Goal: Information Seeking & Learning: Learn about a topic

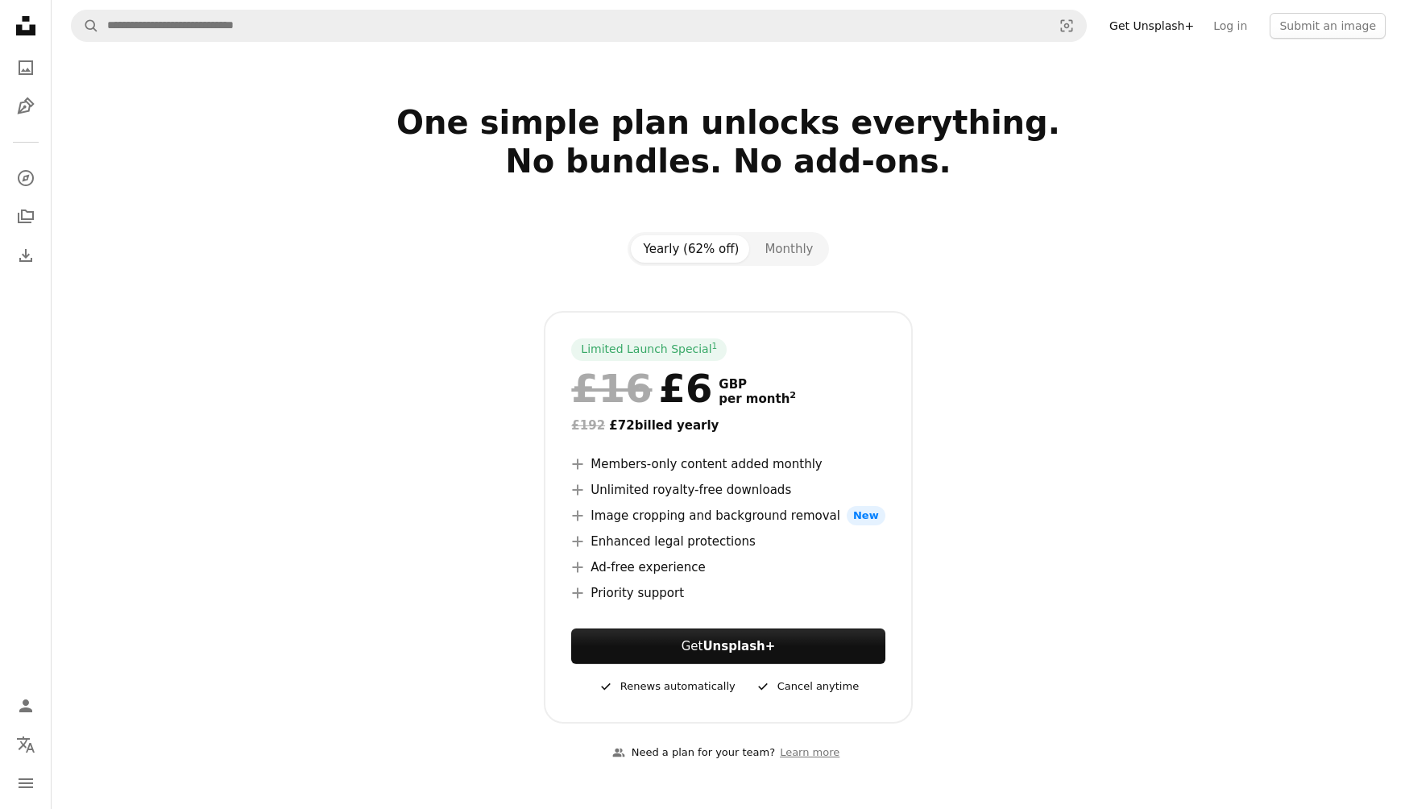
click at [584, 487] on icon "A plus sign" at bounding box center [577, 489] width 13 height 13
click at [23, 69] on icon "Photos" at bounding box center [26, 67] width 15 height 15
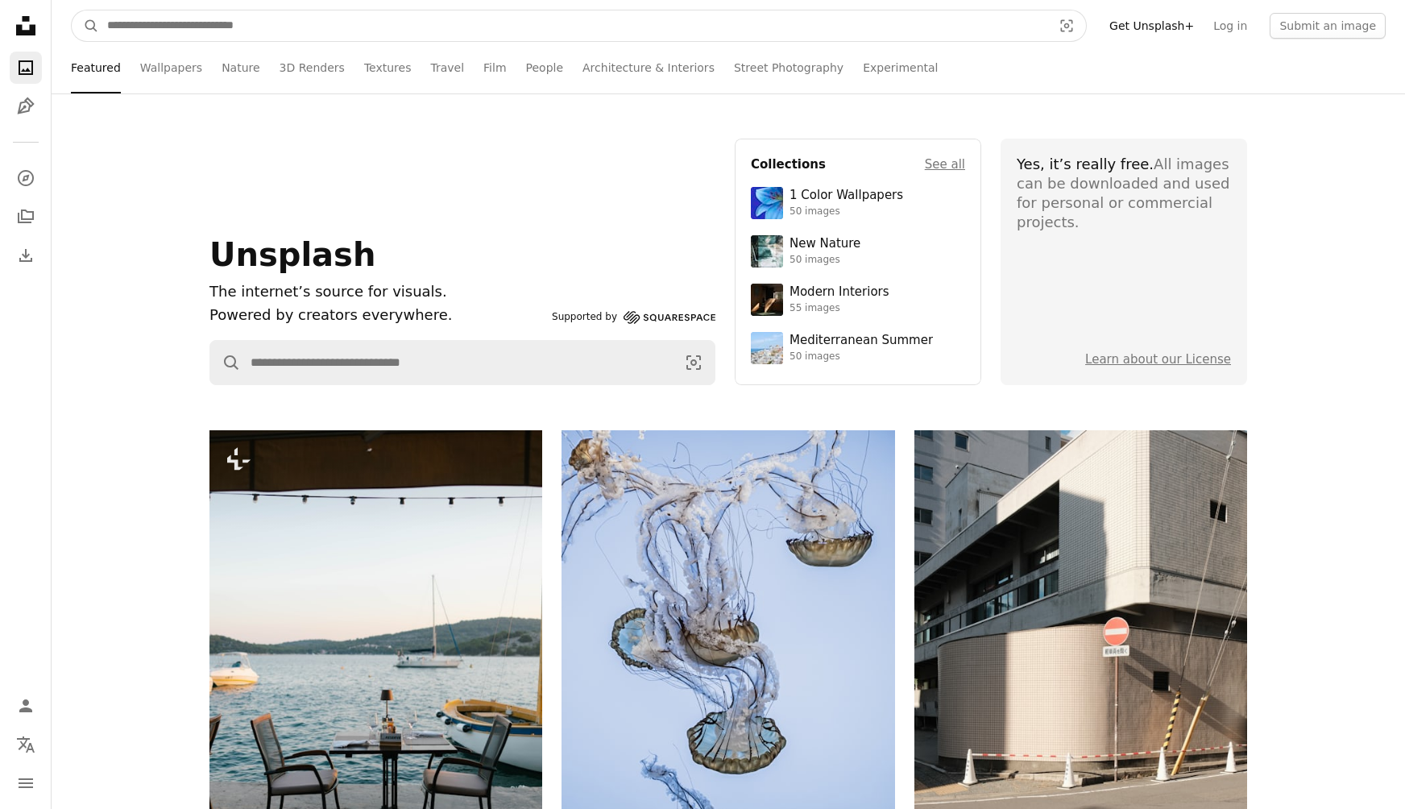
click at [139, 29] on input "Find visuals sitewide" at bounding box center [573, 25] width 948 height 31
type input "****"
click button "A magnifying glass" at bounding box center [85, 25] width 27 height 31
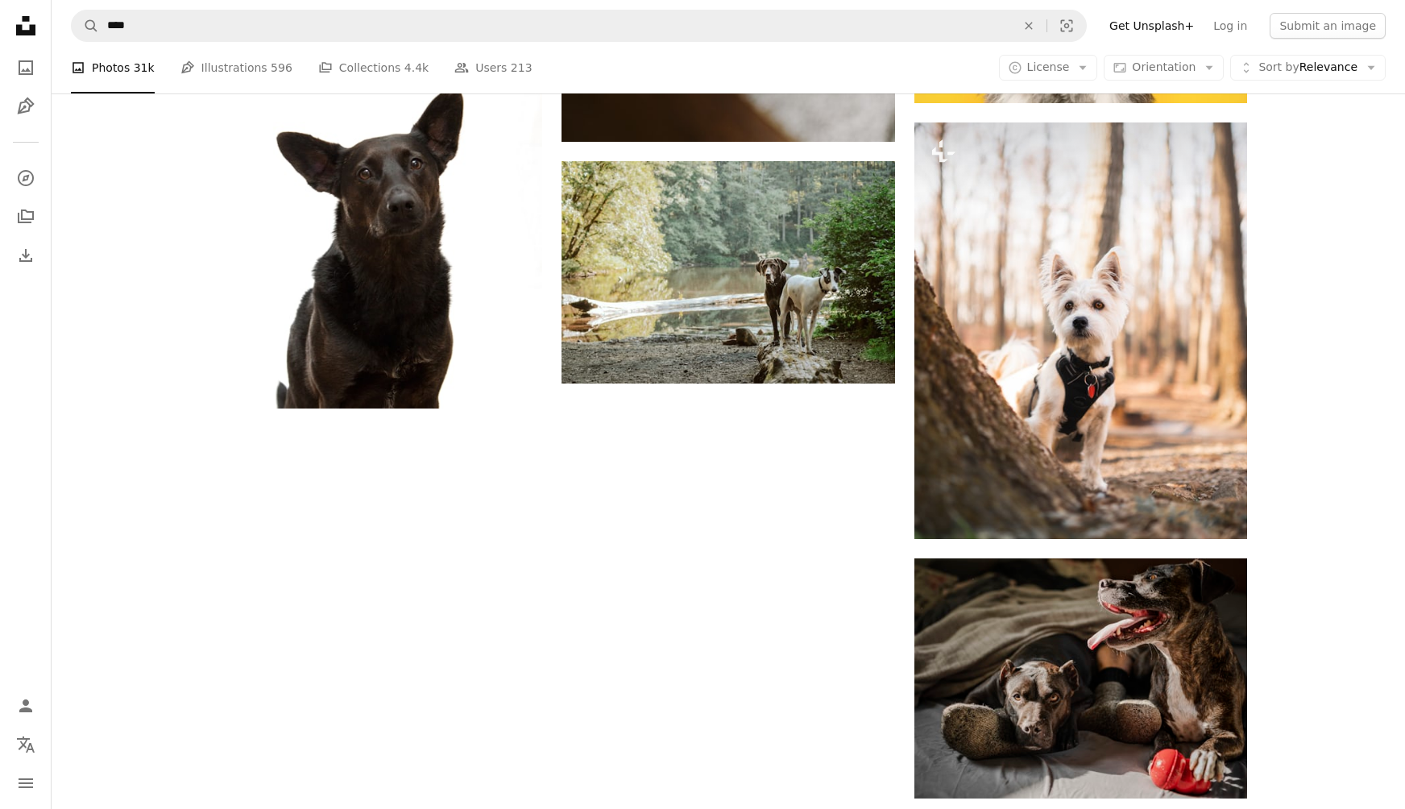
scroll to position [2724, 0]
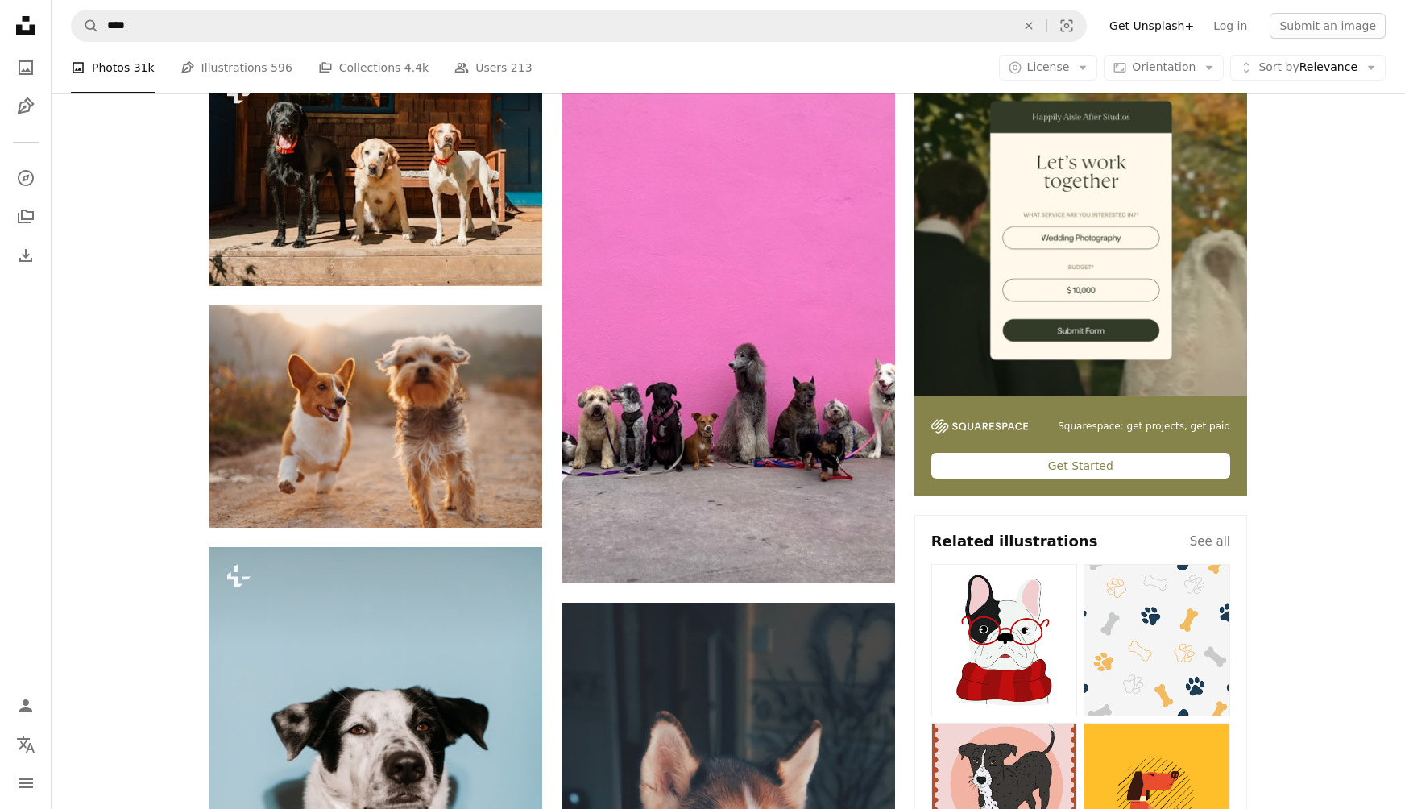
scroll to position [0, 0]
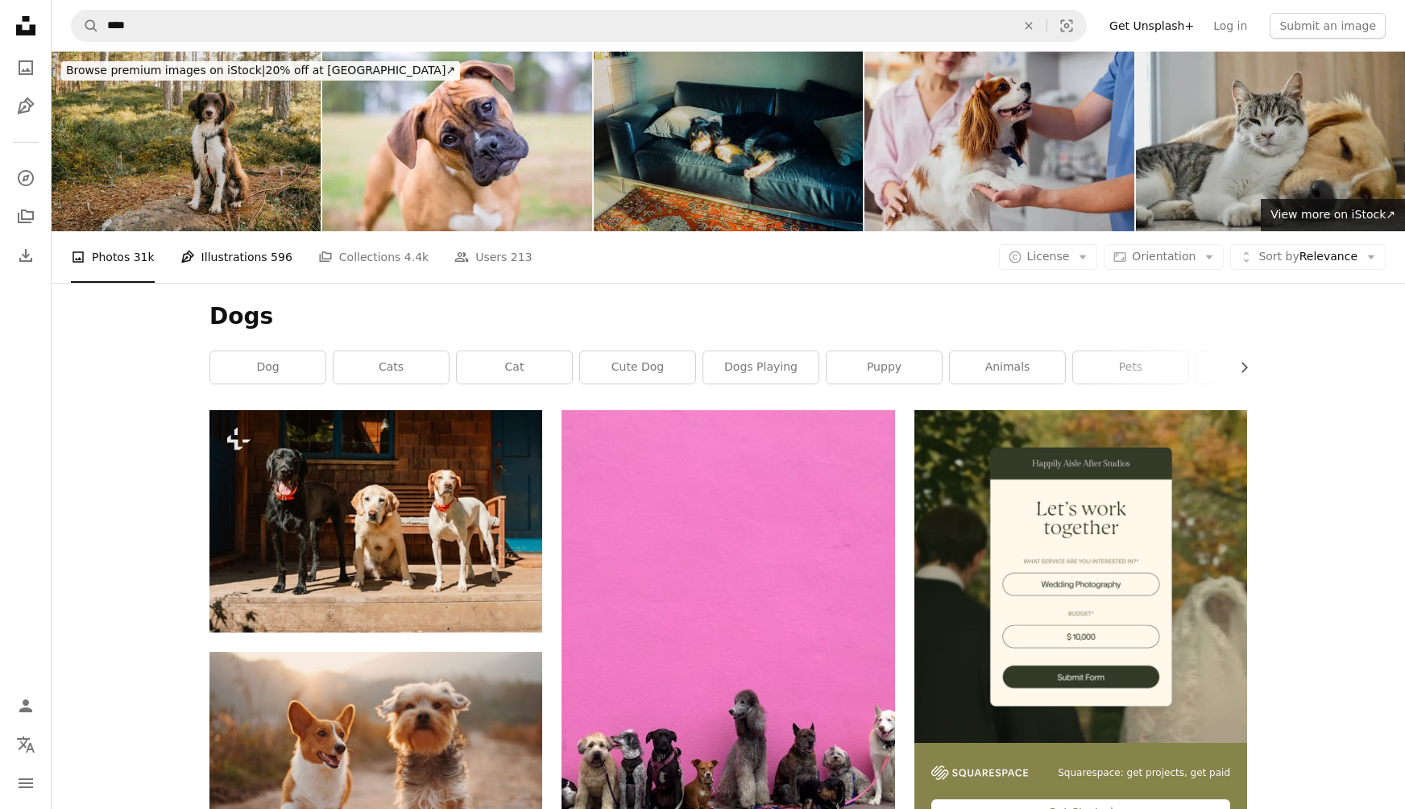
click at [255, 231] on link "Pen Tool Illustrations 596" at bounding box center [236, 257] width 112 height 52
